Goal: Information Seeking & Learning: Learn about a topic

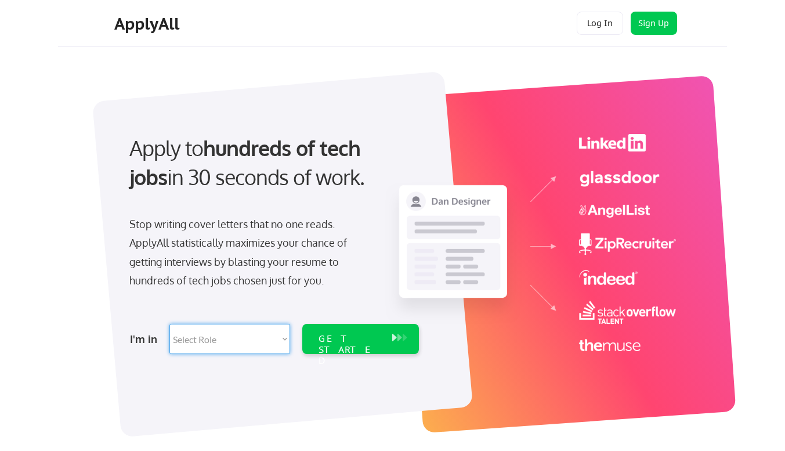
click at [216, 343] on select "Select Role Software Engineering Product Management Customer Success Sales UI/U…" at bounding box center [229, 339] width 121 height 30
select select ""marketing___comms""
click at [169, 324] on select "Select Role Software Engineering Product Management Customer Success Sales UI/U…" at bounding box center [229, 339] width 121 height 30
select select ""marketing___comms""
click at [333, 335] on div "GET STARTED" at bounding box center [350, 350] width 62 height 34
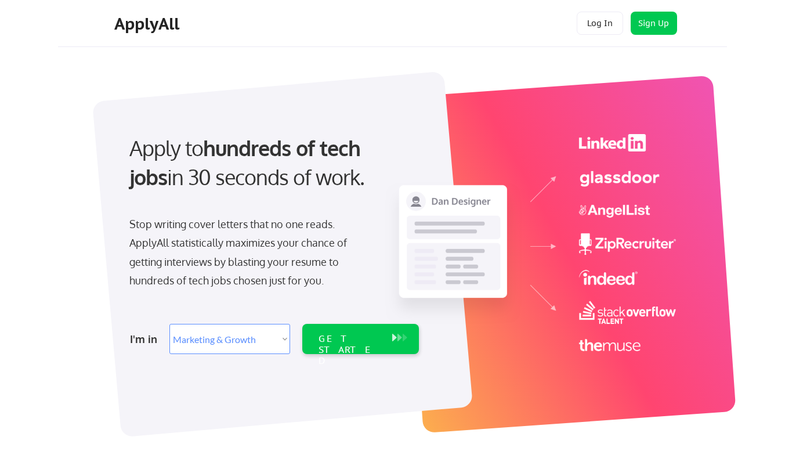
select select ""marketing___comms""
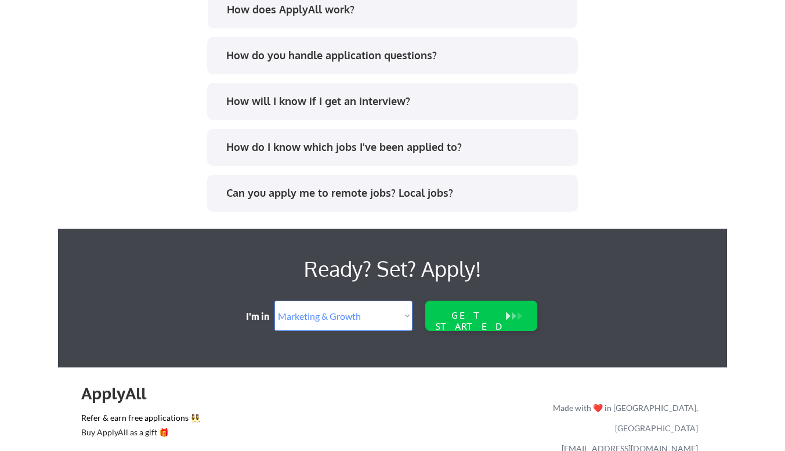
scroll to position [2343, 0]
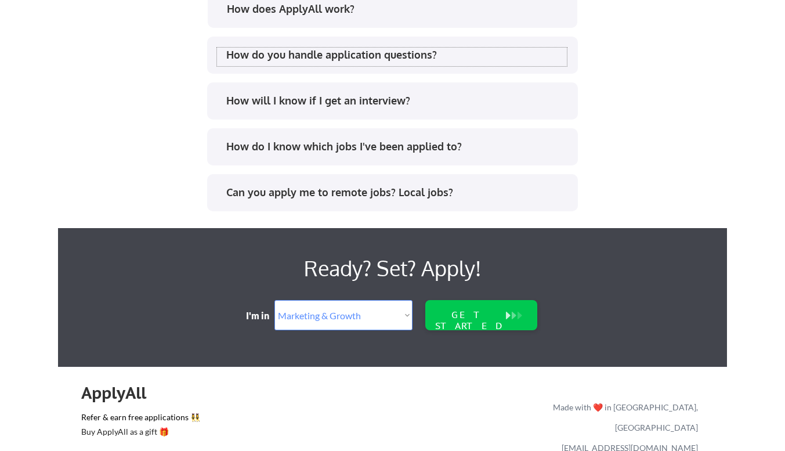
click at [413, 61] on div "How do you handle application questions?" at bounding box center [396, 55] width 341 height 15
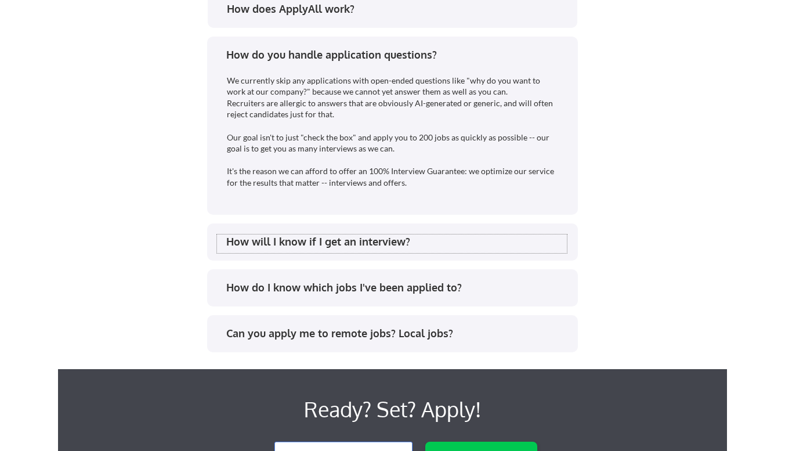
click at [281, 244] on div "How will I know if I get an interview?" at bounding box center [396, 241] width 341 height 15
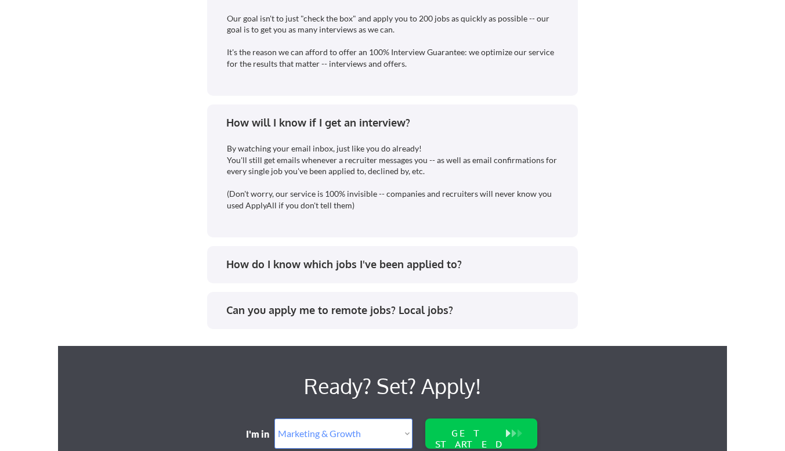
scroll to position [2463, 0]
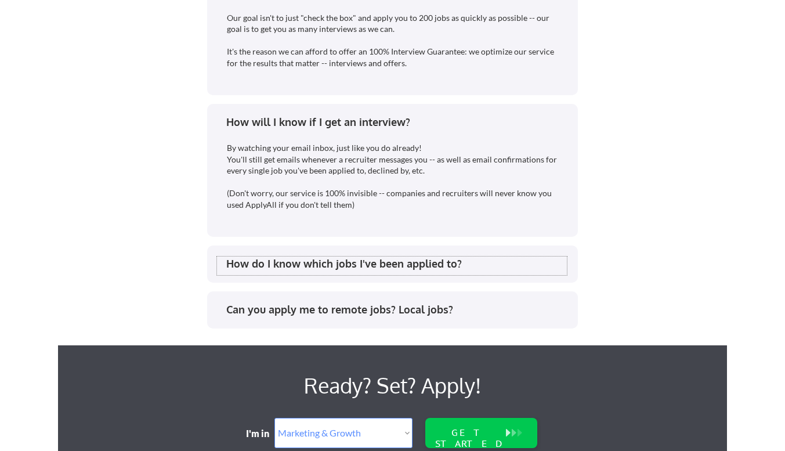
click at [269, 264] on div "How do I know which jobs I've been applied to?" at bounding box center [396, 263] width 341 height 15
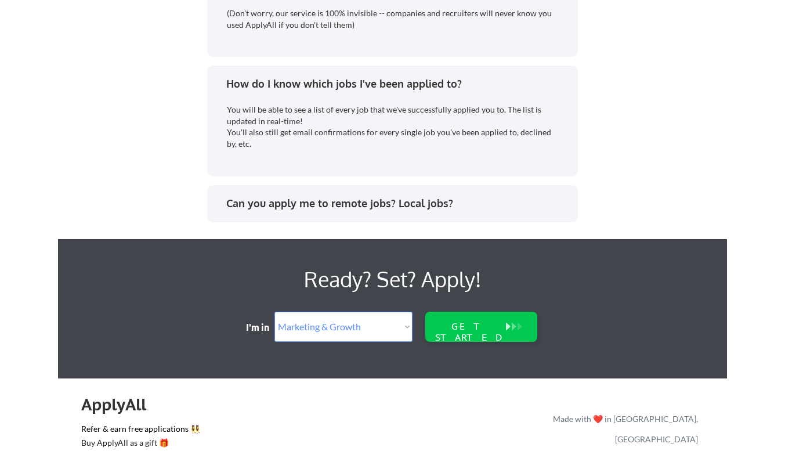
scroll to position [2644, 0]
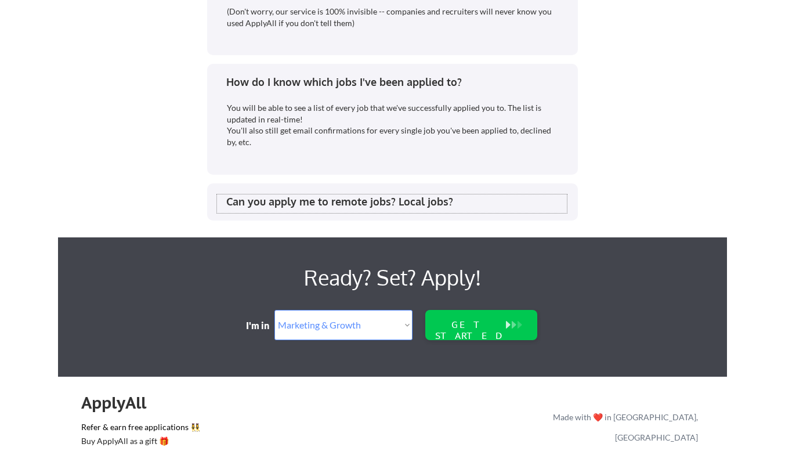
click at [277, 209] on div "Can you apply me to remote jobs? Local jobs?" at bounding box center [396, 201] width 341 height 15
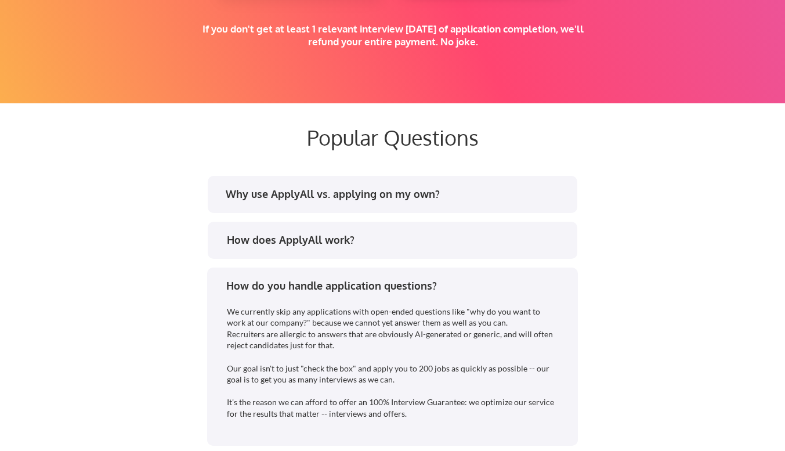
scroll to position [2112, 0]
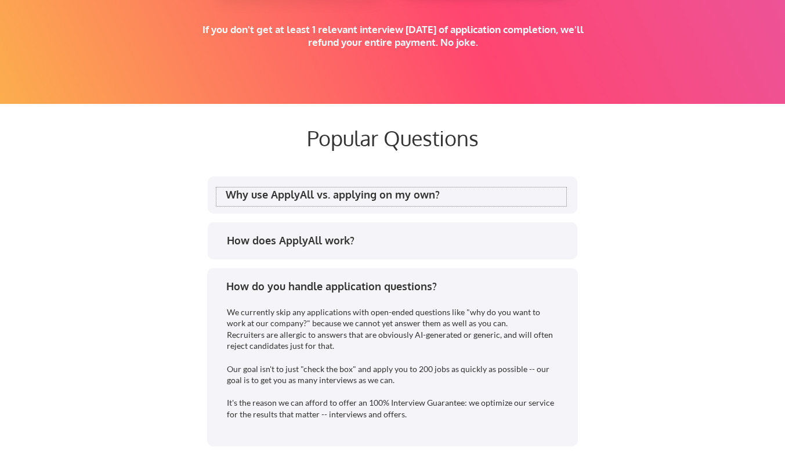
click at [283, 191] on div "Why use ApplyAll vs. applying on my own?" at bounding box center [396, 194] width 341 height 15
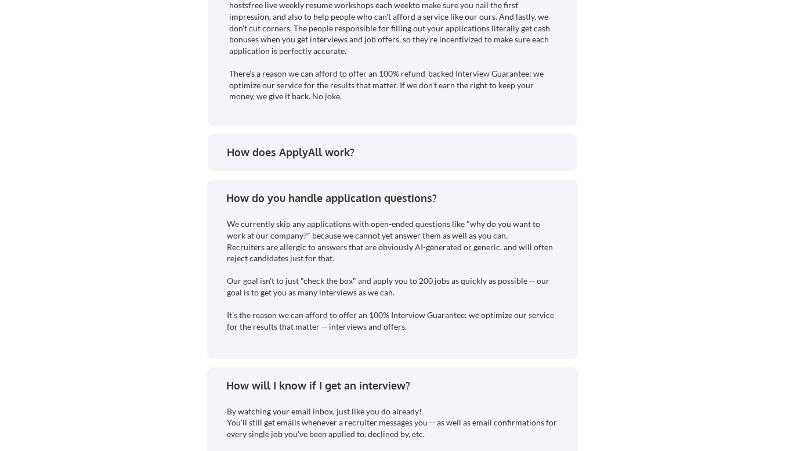
scroll to position [2560, 0]
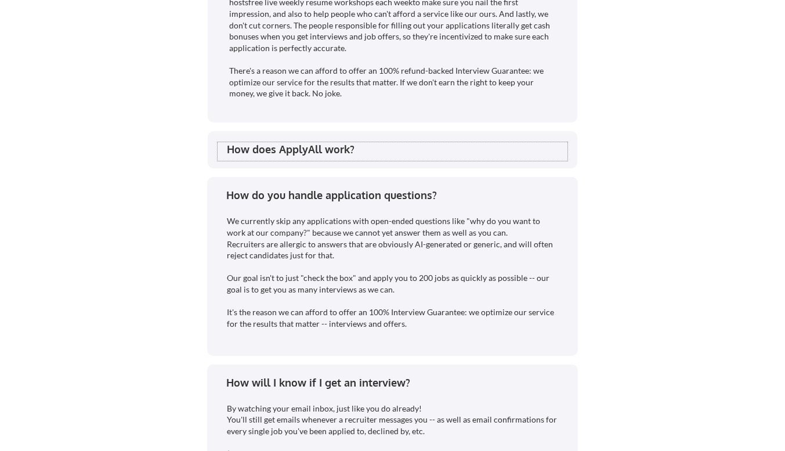
click at [302, 154] on div "How does ApplyAll work?" at bounding box center [397, 149] width 341 height 15
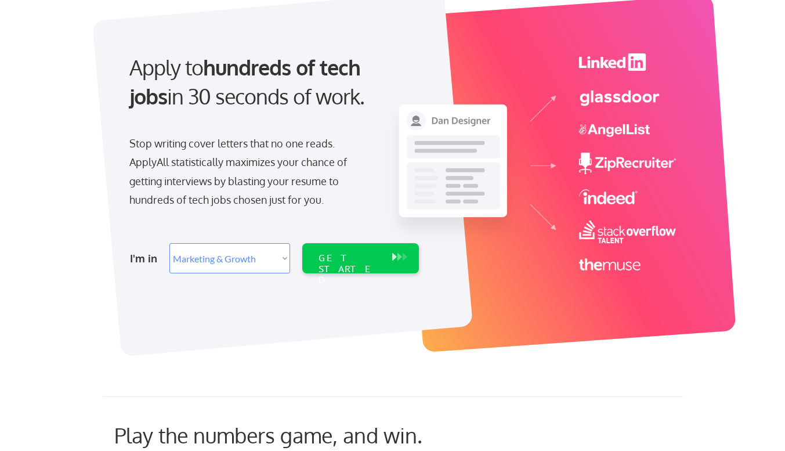
scroll to position [0, 0]
